Goal: Task Accomplishment & Management: Manage account settings

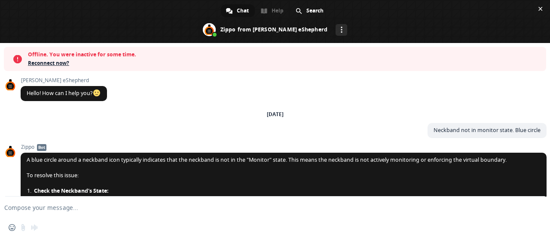
scroll to position [2711, 0]
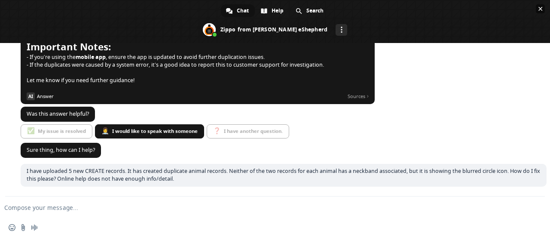
click at [540, 9] on span "Close chat" at bounding box center [540, 9] width 4 height 4
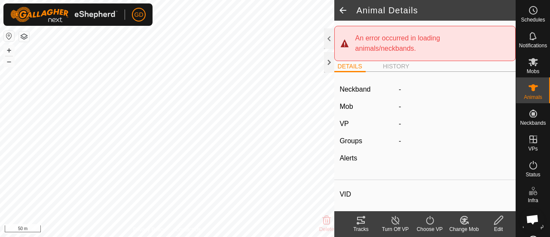
scroll to position [2711, 0]
type input "320"
type input "982123826118105"
type input "-"
type input "Droughtmaster"
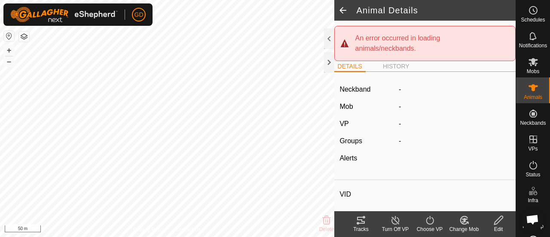
type input "-"
type input "379 kg"
type input "-"
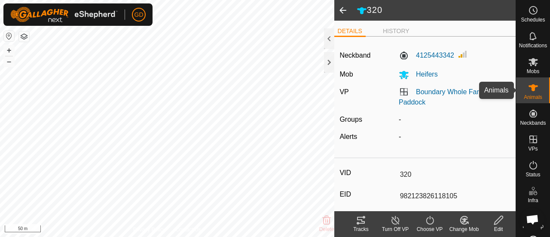
click at [528, 88] on icon at bounding box center [533, 87] width 10 height 10
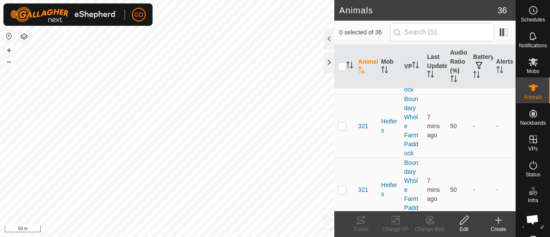
scroll to position [1302, 0]
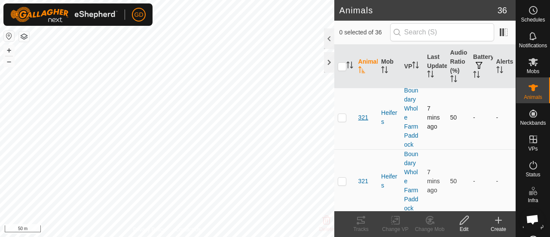
click at [363, 114] on span "321" at bounding box center [363, 117] width 10 height 9
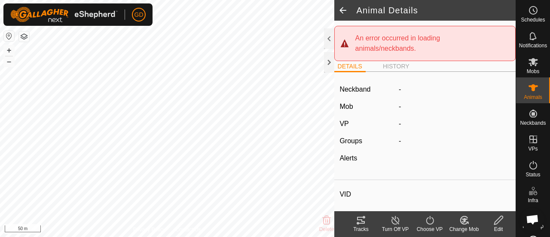
click at [341, 11] on span at bounding box center [342, 10] width 17 height 21
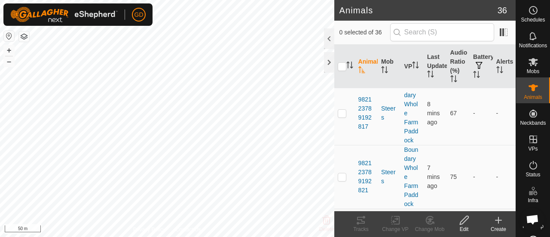
scroll to position [2088, 0]
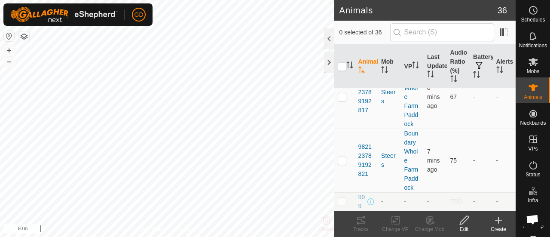
click at [497, 221] on icon at bounding box center [498, 220] width 10 height 10
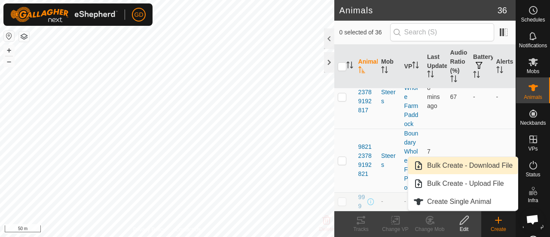
click at [455, 165] on link "Bulk Create - Download File" at bounding box center [463, 165] width 110 height 17
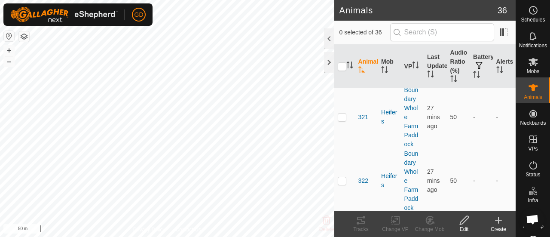
scroll to position [1357, 0]
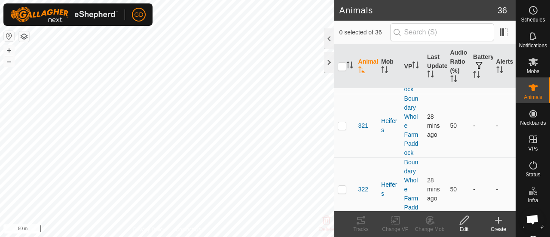
click at [342, 125] on td at bounding box center [344, 126] width 21 height 64
checkbox input "true"
click at [363, 122] on span "321" at bounding box center [363, 125] width 10 height 9
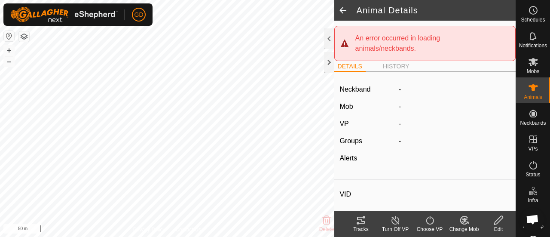
click at [399, 87] on label "-" at bounding box center [400, 89] width 2 height 10
click at [342, 12] on span at bounding box center [342, 10] width 17 height 21
